Goal: Task Accomplishment & Management: Manage account settings

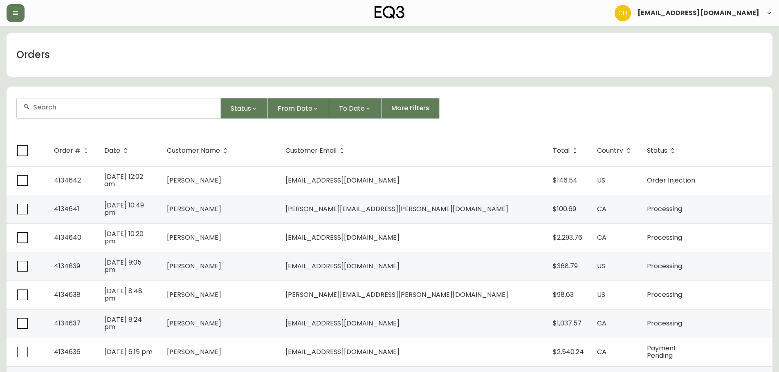
click at [101, 109] on input "text" at bounding box center [123, 107] width 181 height 8
type input "4134631"
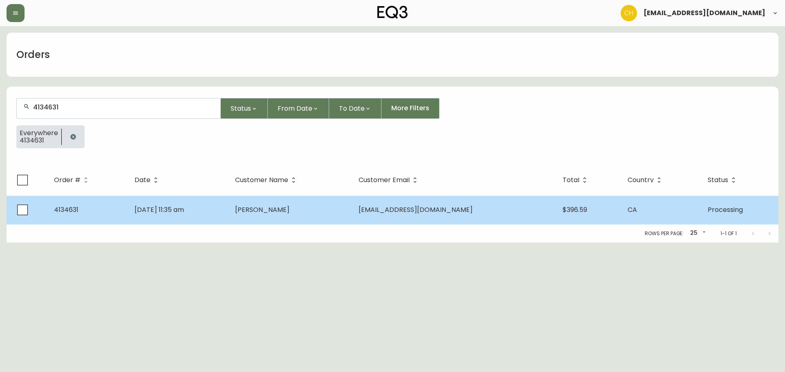
click at [295, 216] on td "[PERSON_NAME]" at bounding box center [290, 210] width 123 height 29
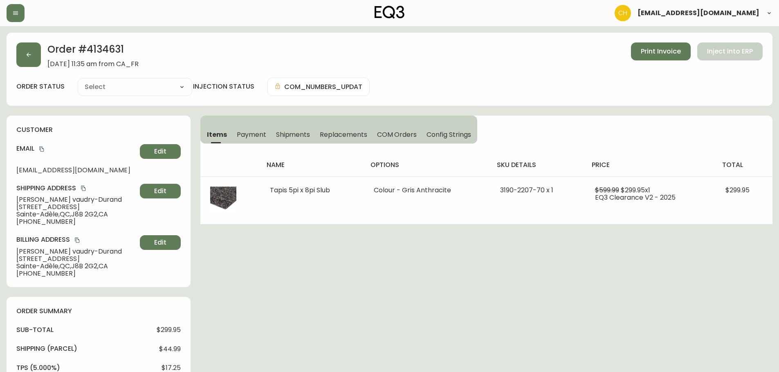
type input "Processing"
select select "PROCESSING"
click at [35, 54] on button "button" at bounding box center [28, 55] width 25 height 25
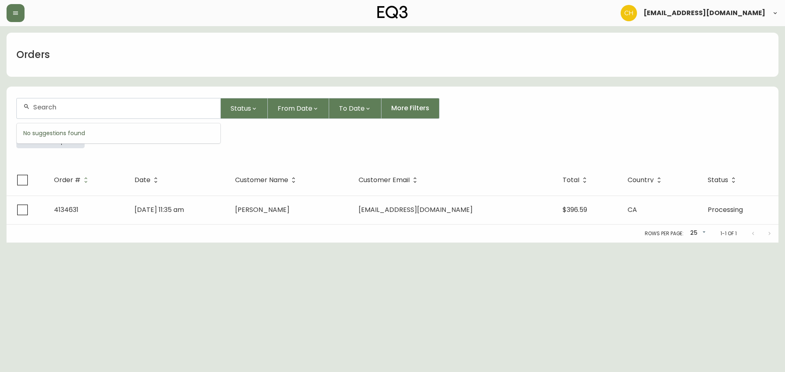
click at [38, 105] on input "text" at bounding box center [123, 107] width 181 height 8
type input "4134633"
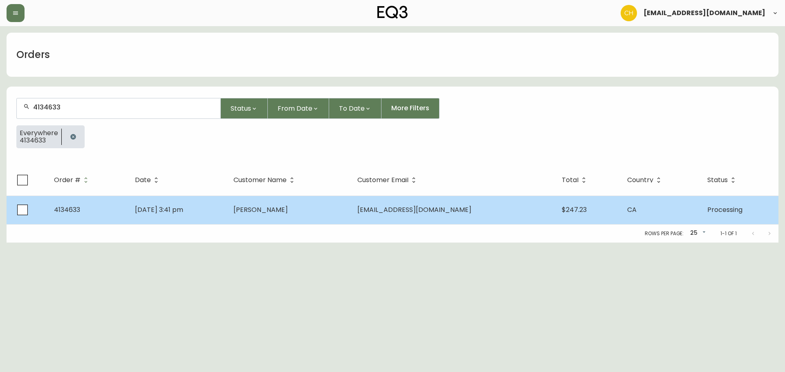
click at [269, 213] on td "[PERSON_NAME]" at bounding box center [289, 210] width 124 height 29
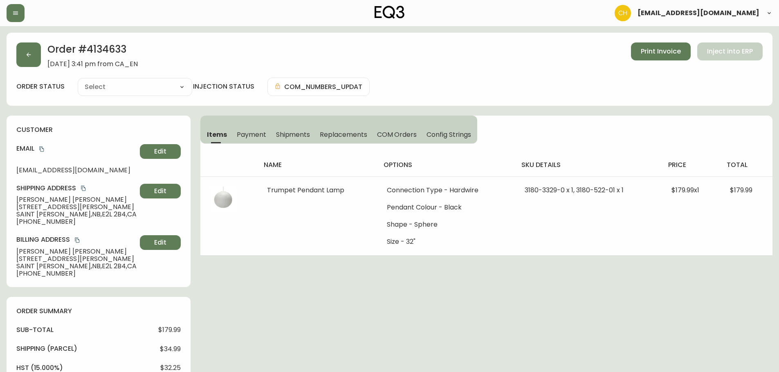
type input "Processing"
select select "PROCESSING"
click at [26, 58] on icon "button" at bounding box center [28, 55] width 7 height 7
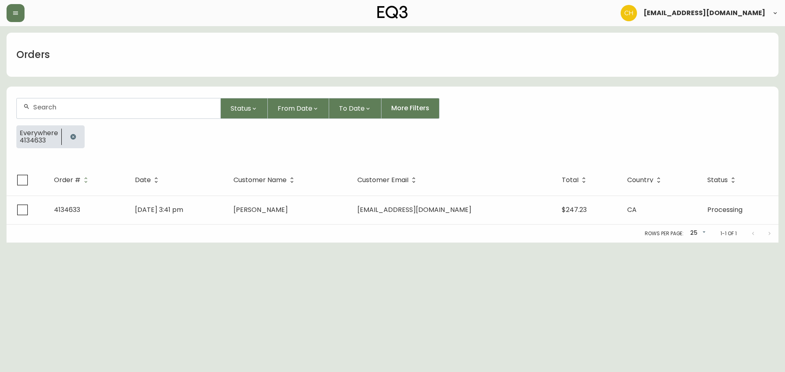
click at [49, 107] on input "text" at bounding box center [123, 107] width 181 height 8
type input "4134634"
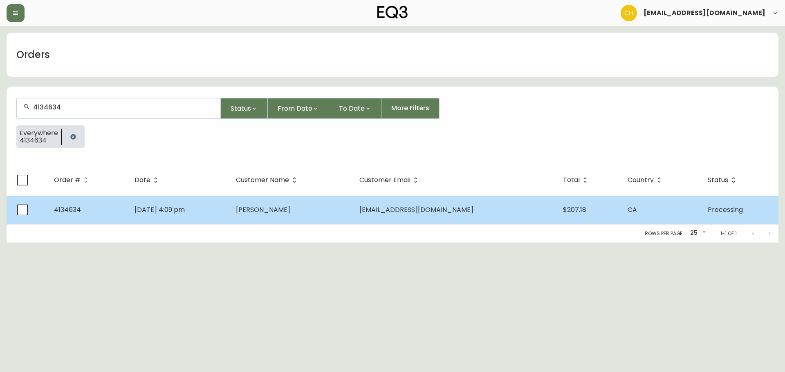
click at [229, 209] on td "[DATE] 4:09 pm" at bounding box center [178, 210] width 101 height 29
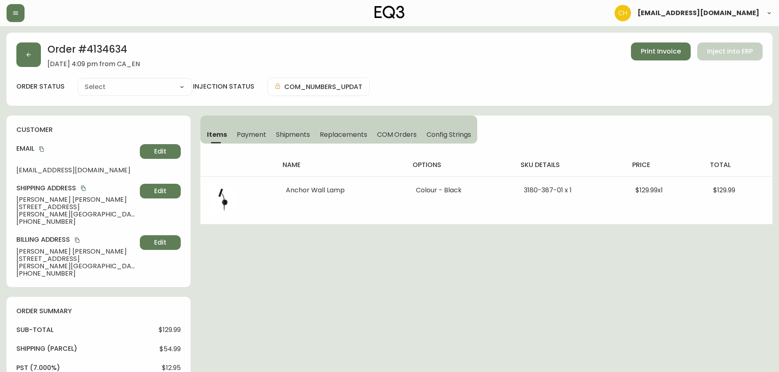
type input "Processing"
select select "PROCESSING"
click at [29, 58] on button "button" at bounding box center [28, 55] width 25 height 25
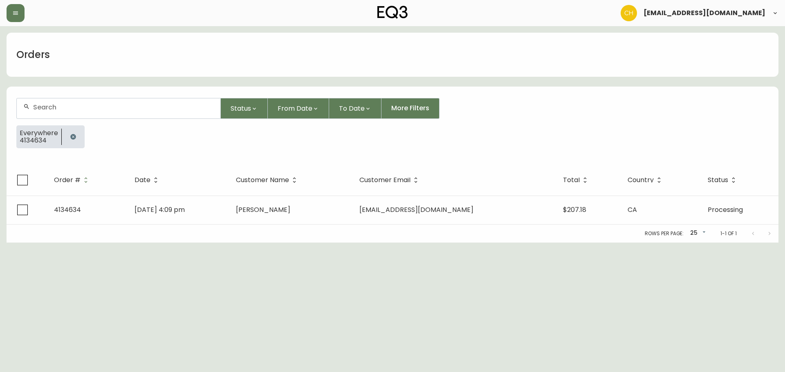
click at [43, 109] on input "text" at bounding box center [123, 107] width 181 height 8
type input "4134641"
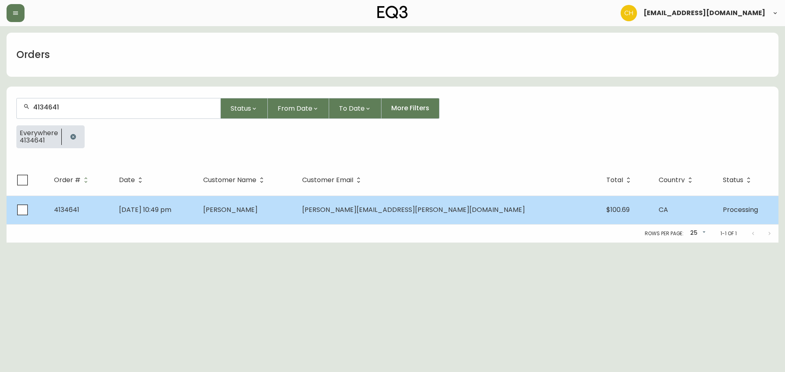
click at [287, 203] on td "[PERSON_NAME]" at bounding box center [246, 210] width 99 height 29
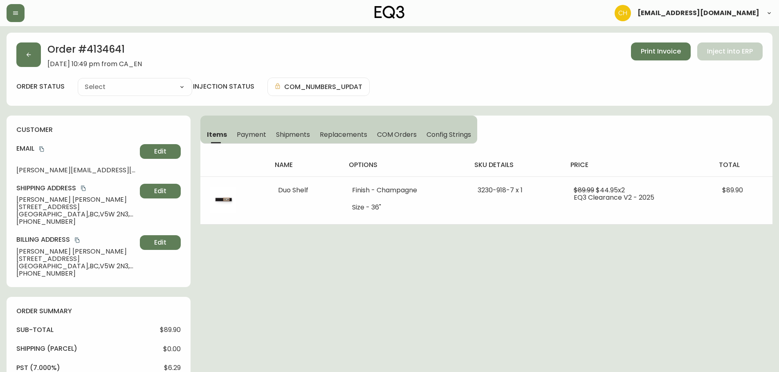
type input "Processing"
select select "PROCESSING"
click at [34, 61] on button "button" at bounding box center [28, 55] width 25 height 25
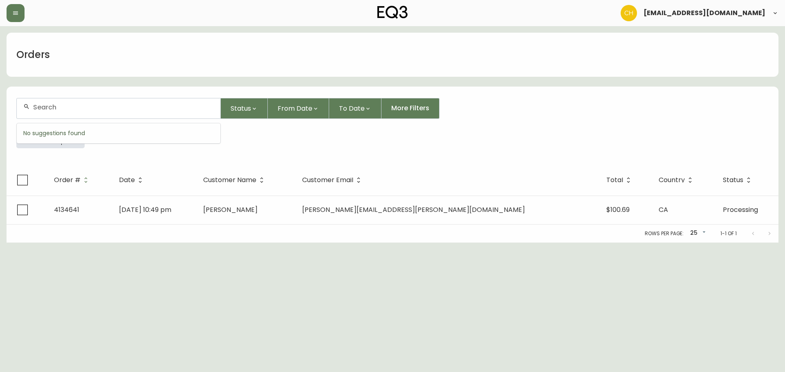
click at [50, 106] on input "text" at bounding box center [123, 107] width 181 height 8
type input "4134639+"
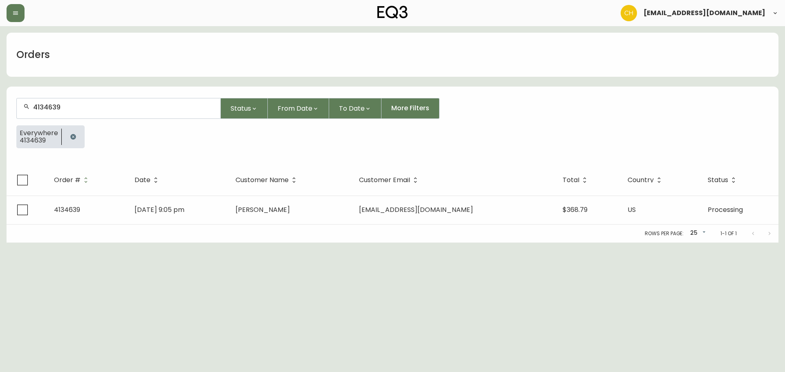
type input "4134639"
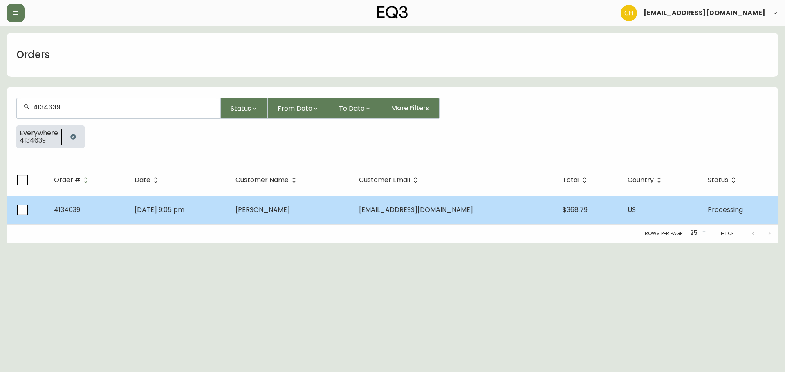
click at [280, 210] on span "[PERSON_NAME]" at bounding box center [262, 209] width 54 height 9
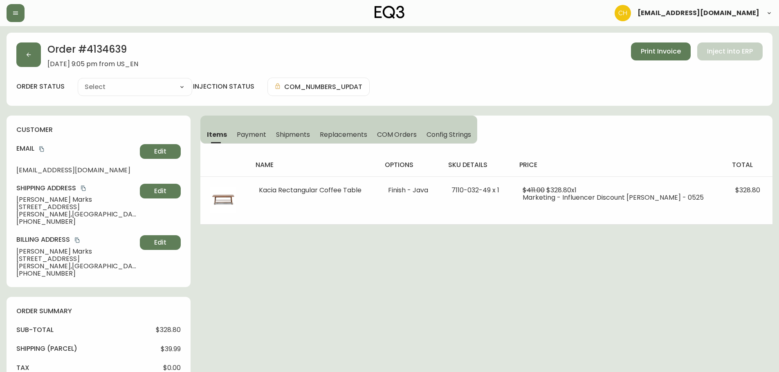
type input "Processing"
select select "PROCESSING"
click at [23, 52] on button "button" at bounding box center [28, 55] width 25 height 25
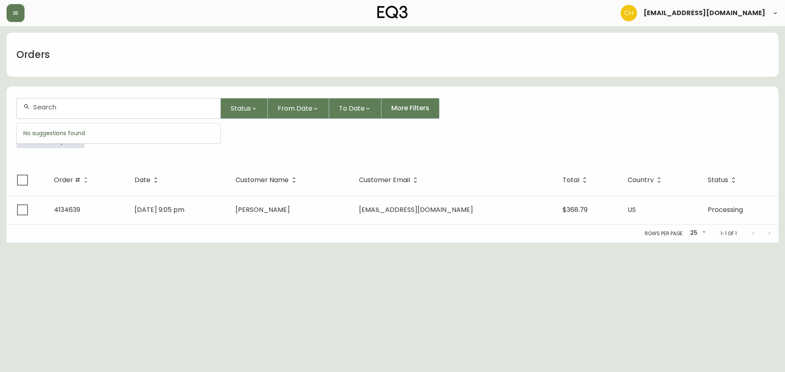
click at [54, 106] on input "text" at bounding box center [123, 107] width 181 height 8
type input "4134638"
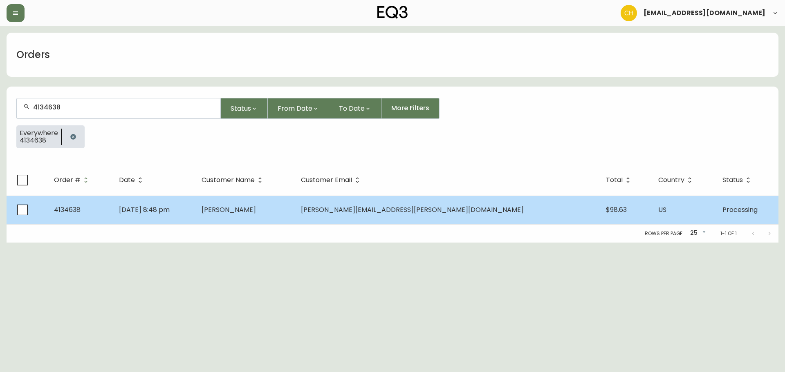
click at [195, 212] on td "[DATE] 8:48 pm" at bounding box center [153, 210] width 83 height 29
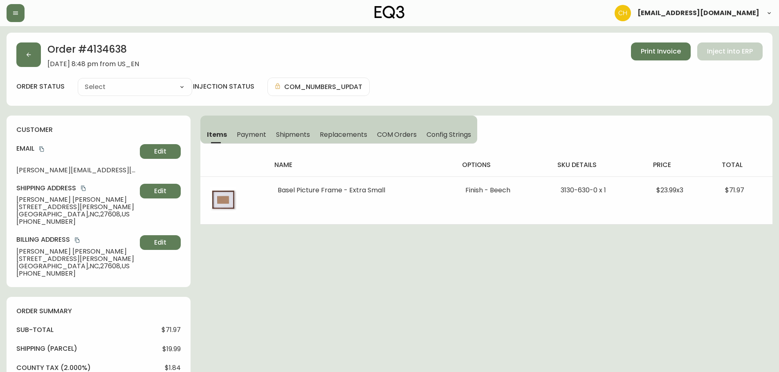
type input "Processing"
select select "PROCESSING"
click at [31, 53] on icon "button" at bounding box center [28, 55] width 7 height 7
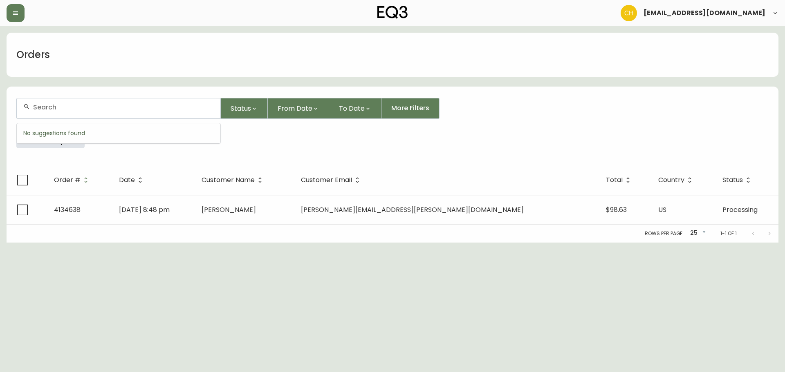
click at [47, 107] on input "text" at bounding box center [123, 107] width 181 height 8
type input "4134642"
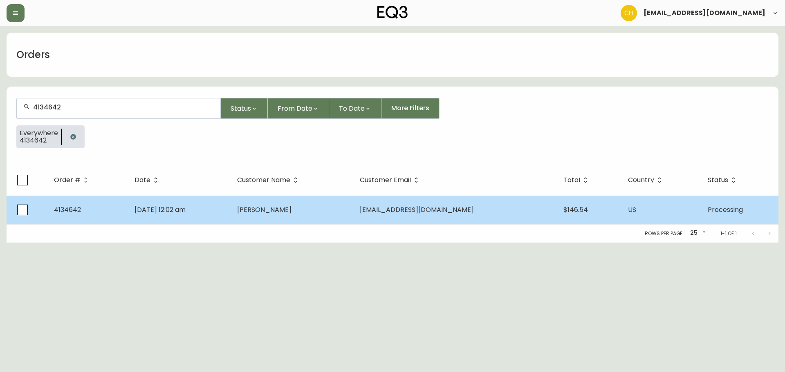
click at [354, 214] on td "[PERSON_NAME]" at bounding box center [292, 210] width 123 height 29
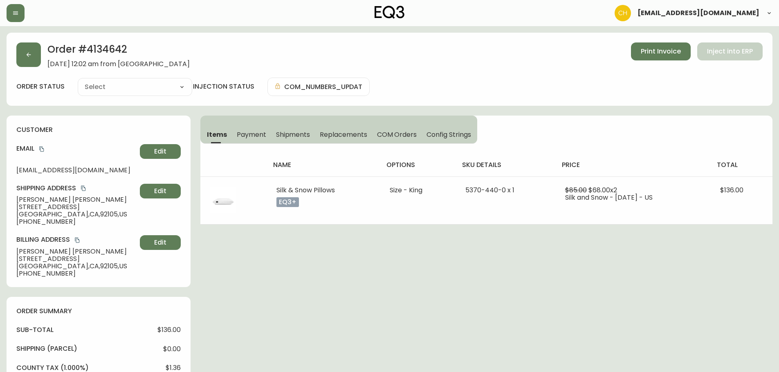
type input "Processing"
select select "PROCESSING"
